Goal: Information Seeking & Learning: Understand process/instructions

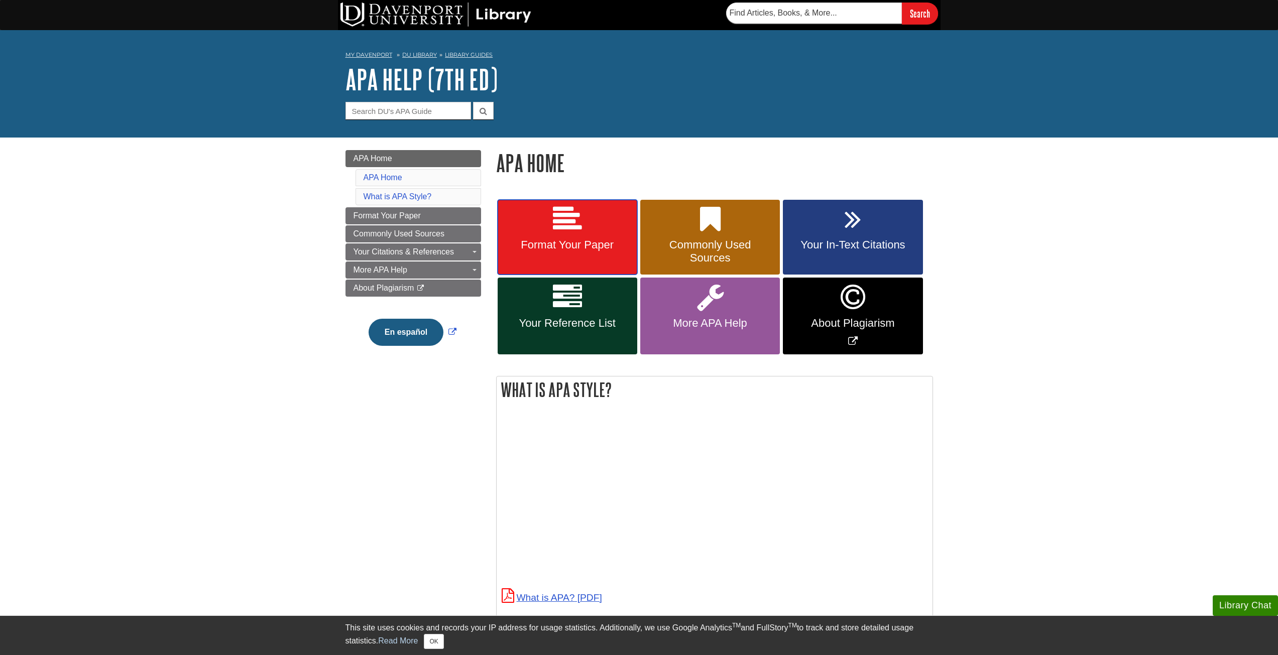
click at [599, 232] on link "Format Your Paper" at bounding box center [567, 237] width 140 height 75
